Goal: Transaction & Acquisition: Purchase product/service

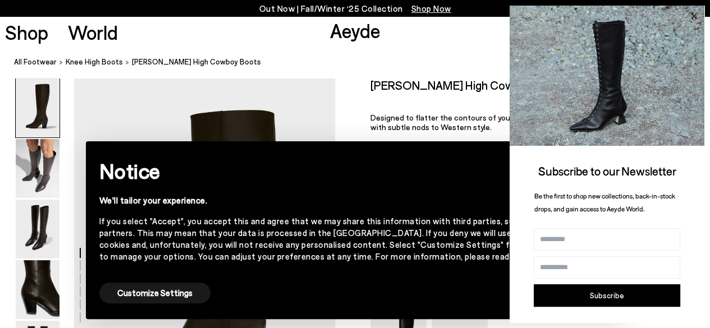
click at [696, 12] on icon at bounding box center [694, 16] width 15 height 15
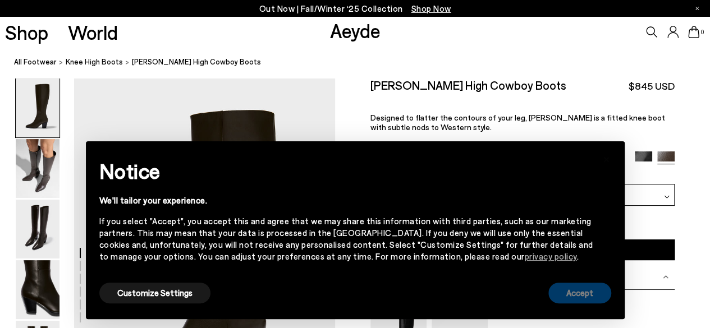
click at [568, 287] on button "Accept" at bounding box center [580, 293] width 63 height 21
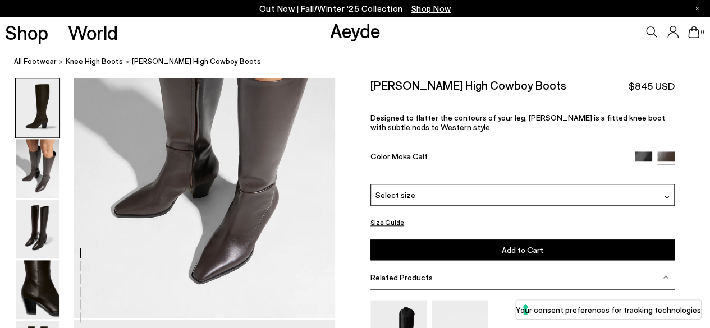
scroll to position [464, 0]
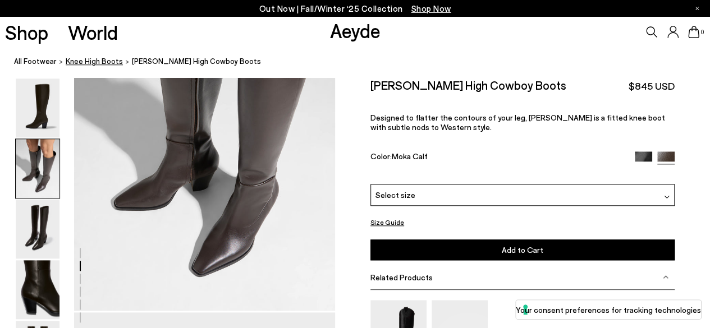
click at [91, 65] on span "knee high boots" at bounding box center [94, 61] width 57 height 9
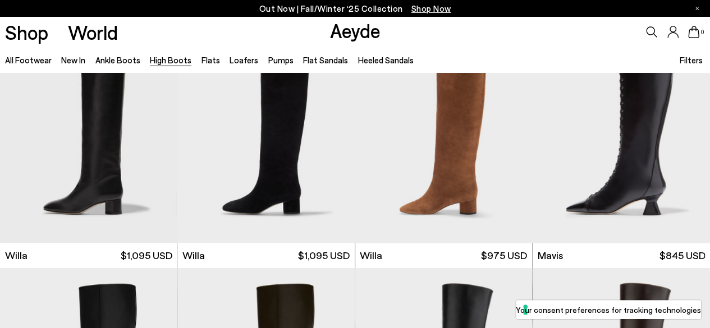
scroll to position [576, 0]
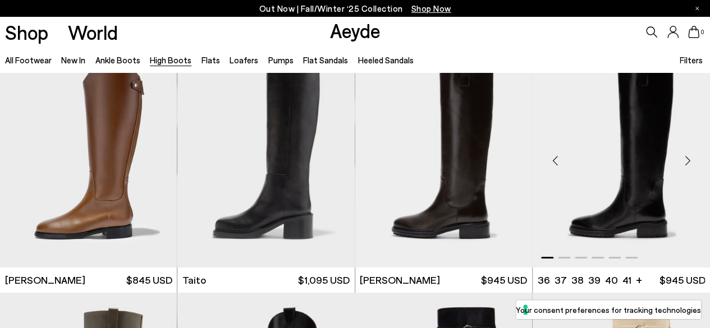
scroll to position [1967, 0]
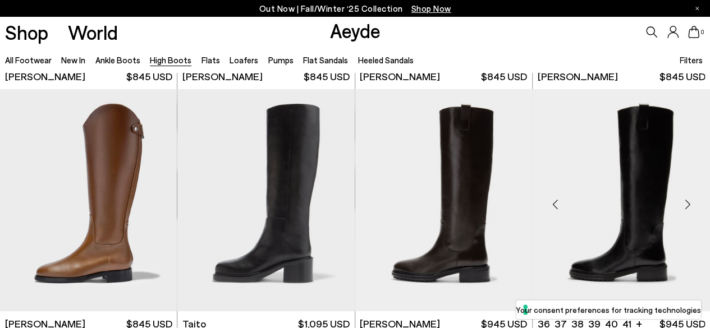
click at [690, 204] on div "Next slide" at bounding box center [688, 205] width 34 height 34
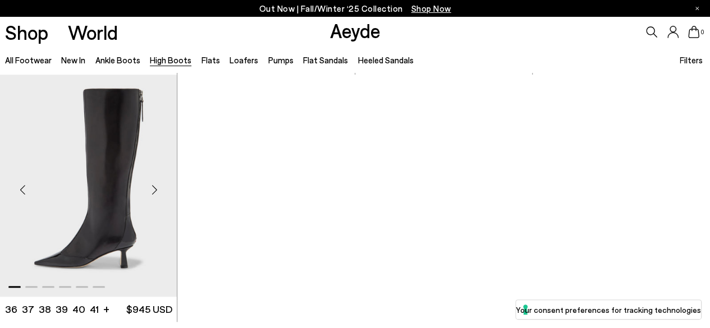
scroll to position [2475, 0]
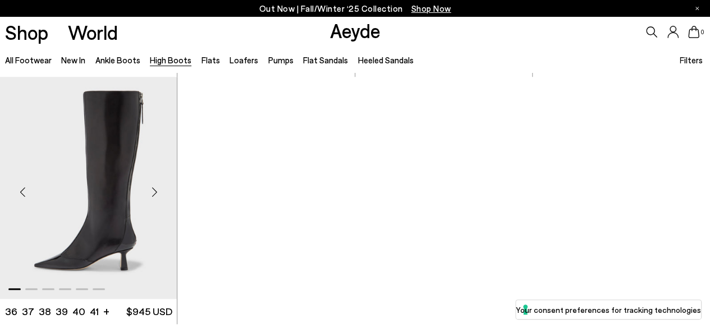
click at [155, 191] on div "Next slide" at bounding box center [155, 193] width 34 height 34
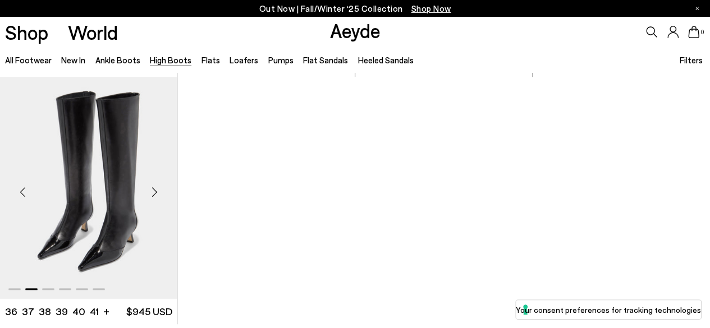
click at [155, 191] on div "Next slide" at bounding box center [155, 193] width 34 height 34
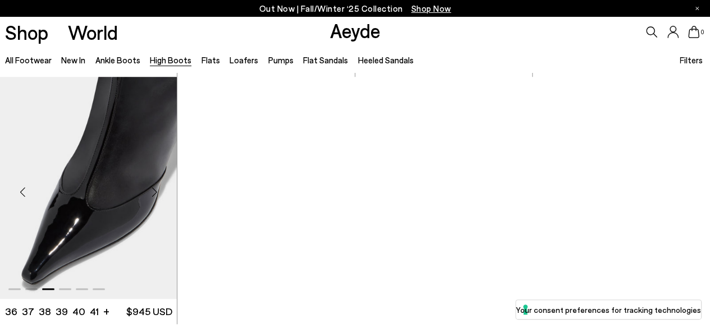
click at [74, 144] on img "3 / 6" at bounding box center [88, 188] width 177 height 223
